Goal: Transaction & Acquisition: Purchase product/service

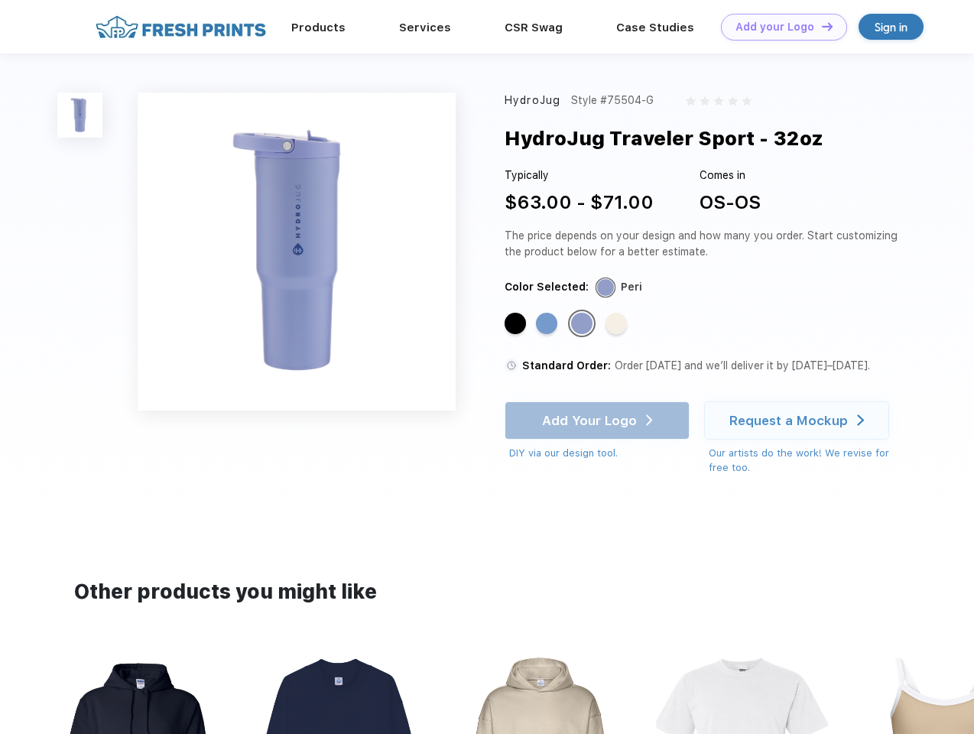
click at [778, 27] on link "Add your Logo Design Tool" at bounding box center [784, 27] width 126 height 27
click at [0, 0] on div "Design Tool" at bounding box center [0, 0] width 0 height 0
click at [820, 26] on link "Add your Logo Design Tool" at bounding box center [784, 27] width 126 height 27
click at [80, 115] on img at bounding box center [79, 115] width 45 height 45
click at [517, 324] on div "Standard Color" at bounding box center [515, 323] width 21 height 21
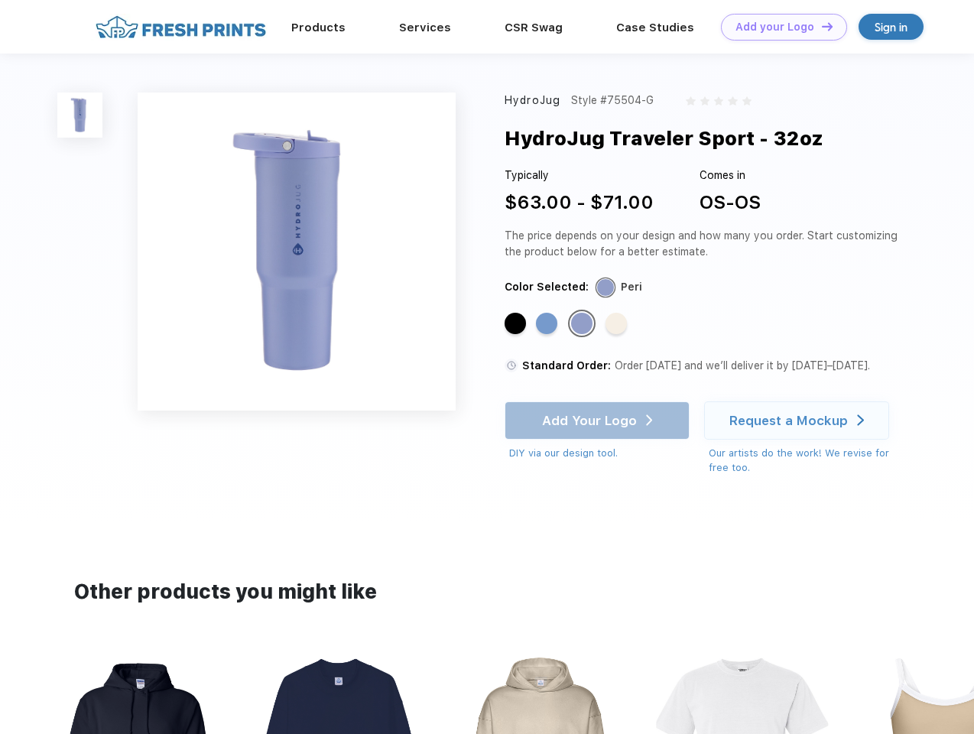
click at [548, 324] on div "Standard Color" at bounding box center [546, 323] width 21 height 21
click at [583, 324] on div "Standard Color" at bounding box center [581, 323] width 21 height 21
click at [618, 324] on div "Standard Color" at bounding box center [616, 323] width 21 height 21
click at [599, 421] on div "Add Your Logo DIY via our design tool. Ah shoot! This product isn't up in our d…" at bounding box center [597, 431] width 185 height 60
click at [799, 421] on div "Request a Mockup" at bounding box center [788, 420] width 119 height 15
